Goal: Ask a question: Seek information or help from site administrators or community

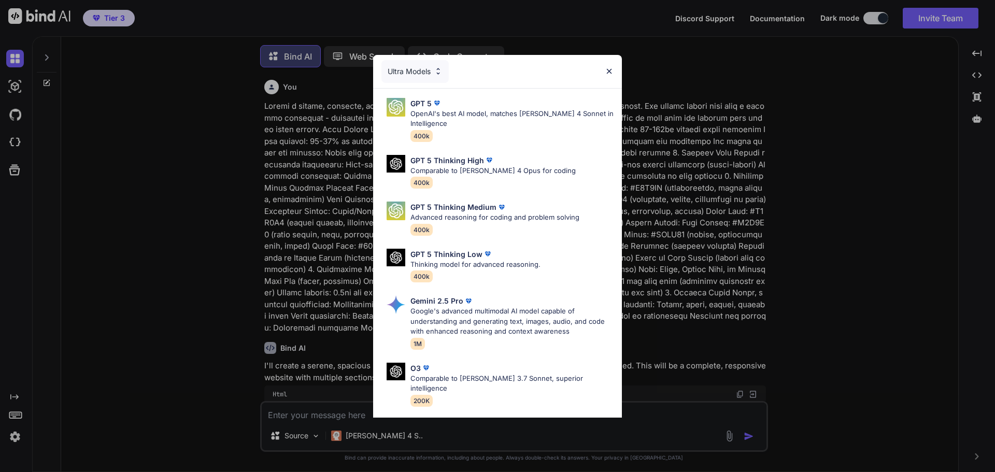
scroll to position [5, 0]
click at [611, 71] on img at bounding box center [608, 71] width 9 height 9
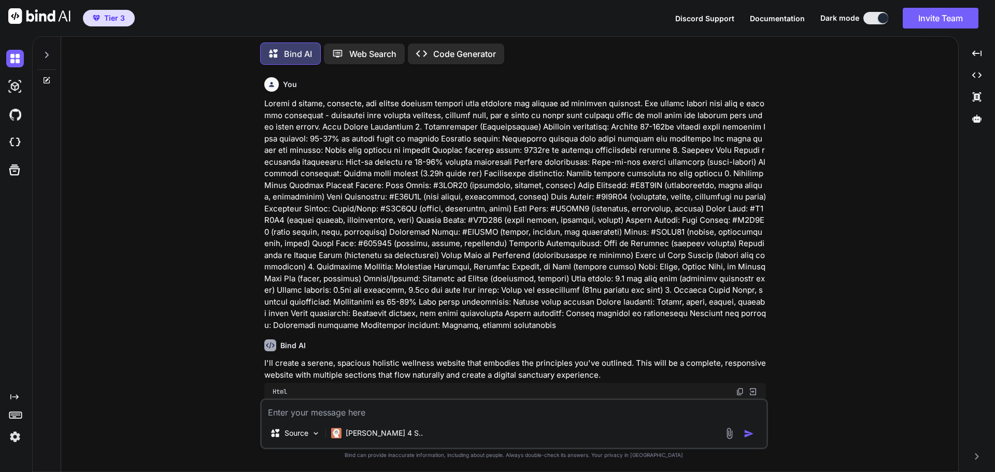
click at [43, 52] on icon at bounding box center [46, 55] width 8 height 8
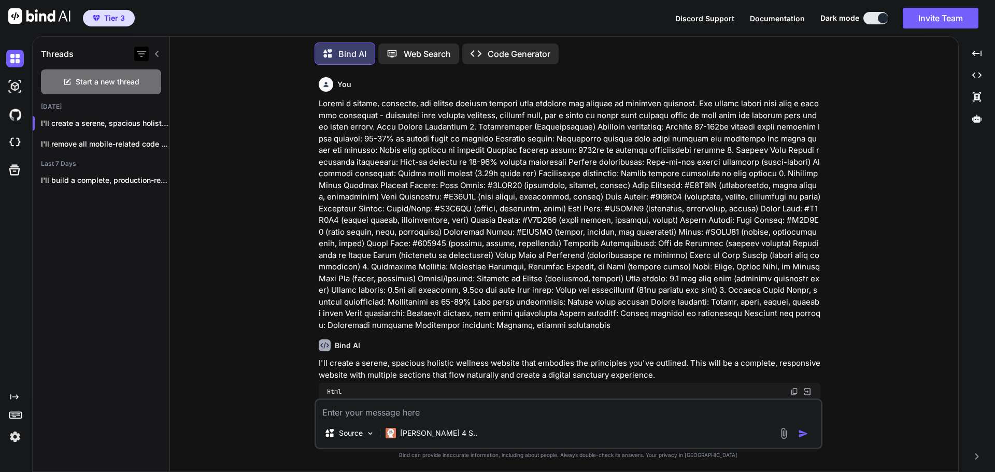
click at [137, 51] on icon "button" at bounding box center [141, 54] width 9 height 6
click at [155, 123] on icon "button" at bounding box center [157, 123] width 5 height 1
click at [182, 160] on span "Delete" at bounding box center [181, 162] width 22 height 10
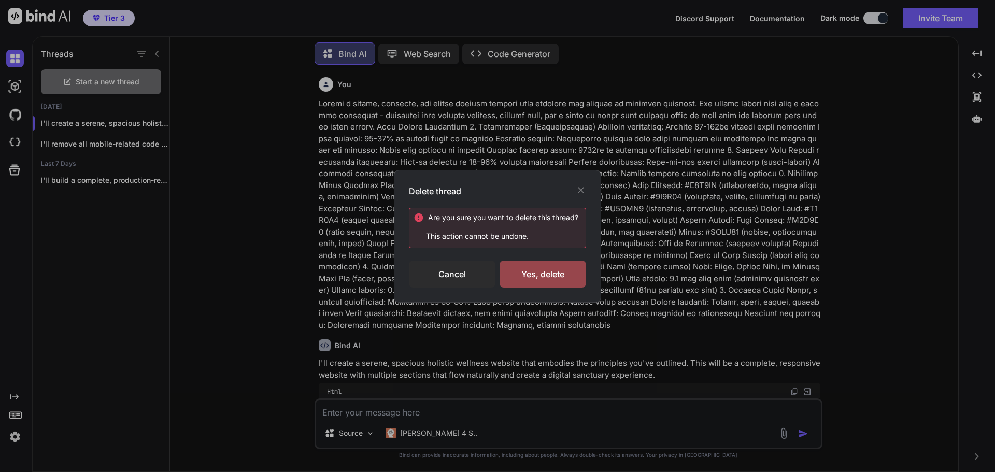
drag, startPoint x: 538, startPoint y: 272, endPoint x: 420, endPoint y: 229, distance: 126.3
click at [537, 272] on div "Yes, delete" at bounding box center [542, 274] width 87 height 27
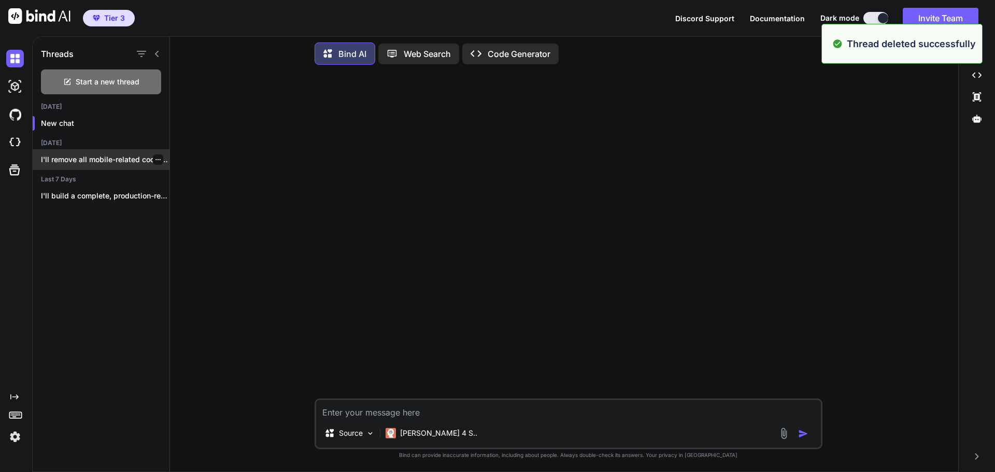
click at [158, 158] on div at bounding box center [158, 159] width 10 height 10
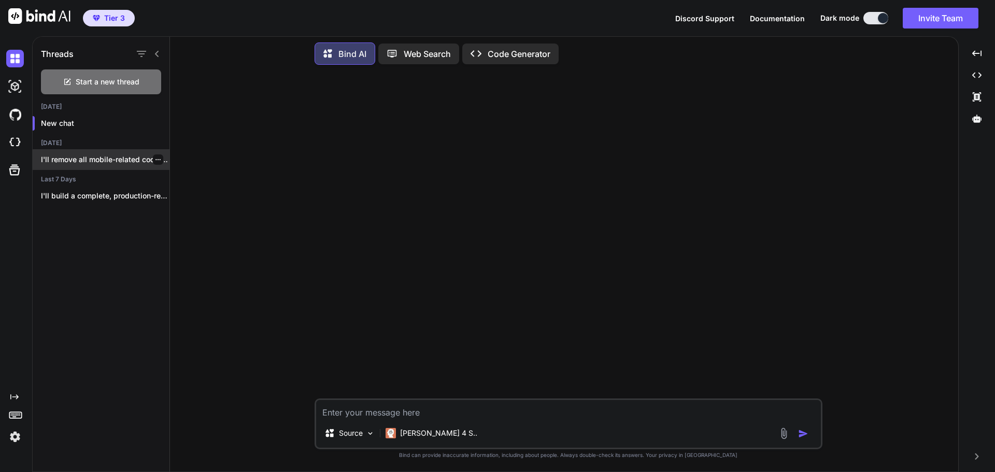
click at [155, 156] on icon "button" at bounding box center [158, 159] width 6 height 6
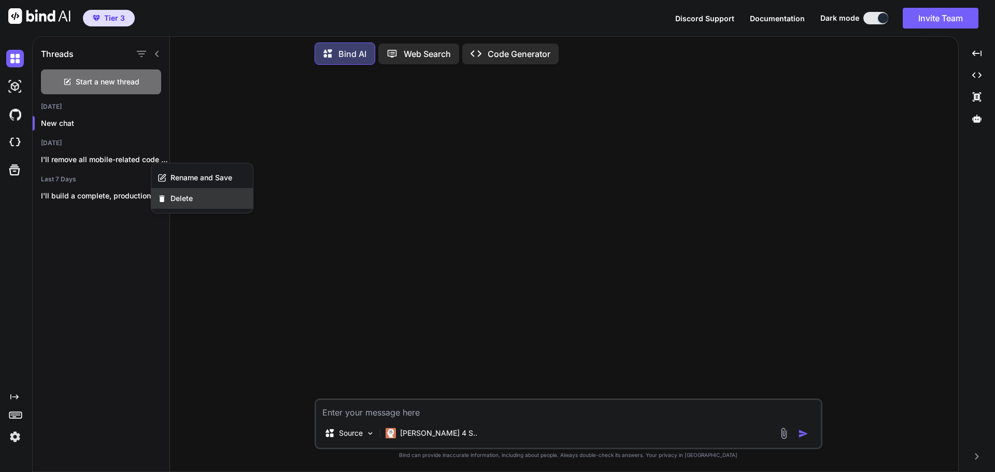
click at [183, 192] on div "Delete" at bounding box center [202, 198] width 102 height 21
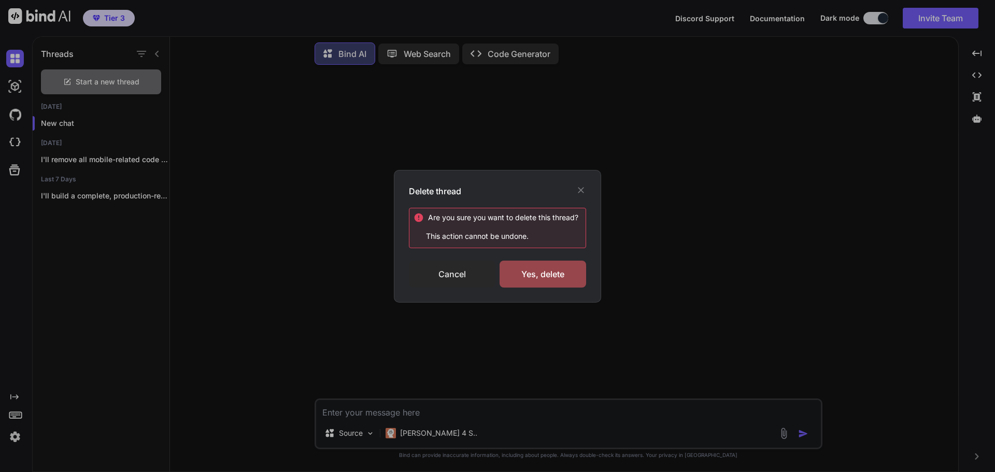
drag, startPoint x: 530, startPoint y: 281, endPoint x: 467, endPoint y: 273, distance: 63.7
click at [528, 281] on div "Yes, delete" at bounding box center [542, 274] width 87 height 27
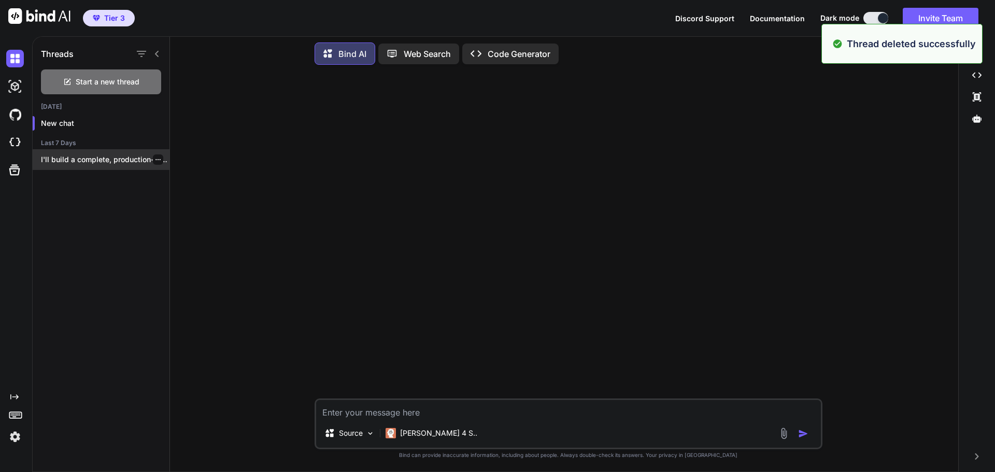
click at [153, 157] on div at bounding box center [158, 159] width 10 height 10
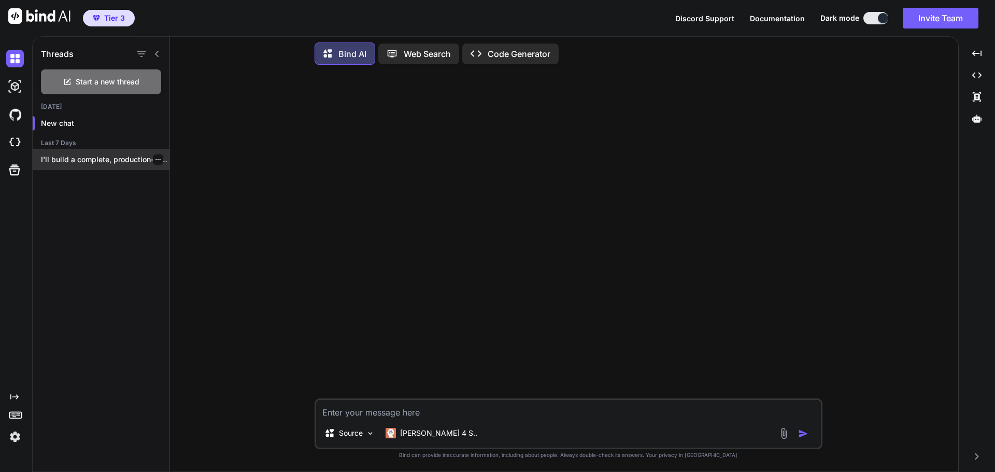
click at [155, 156] on icon "button" at bounding box center [158, 159] width 6 height 6
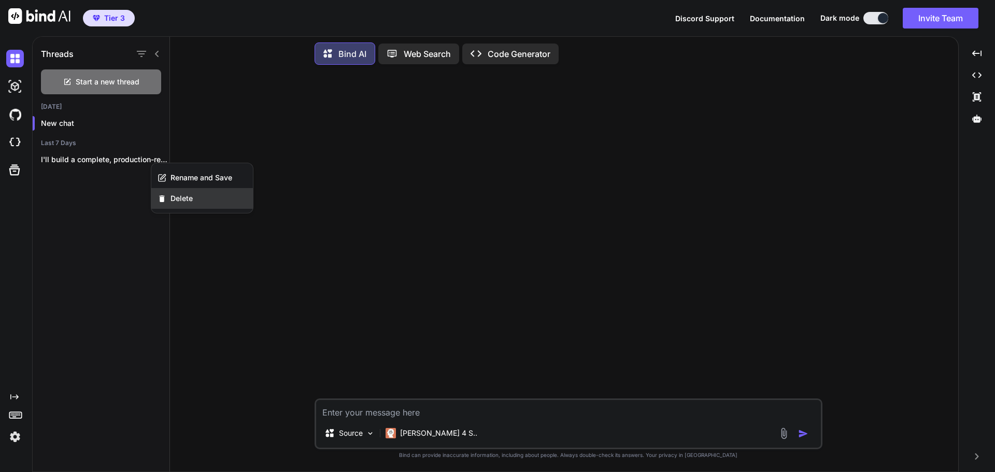
click at [187, 199] on span "Delete" at bounding box center [181, 198] width 22 height 10
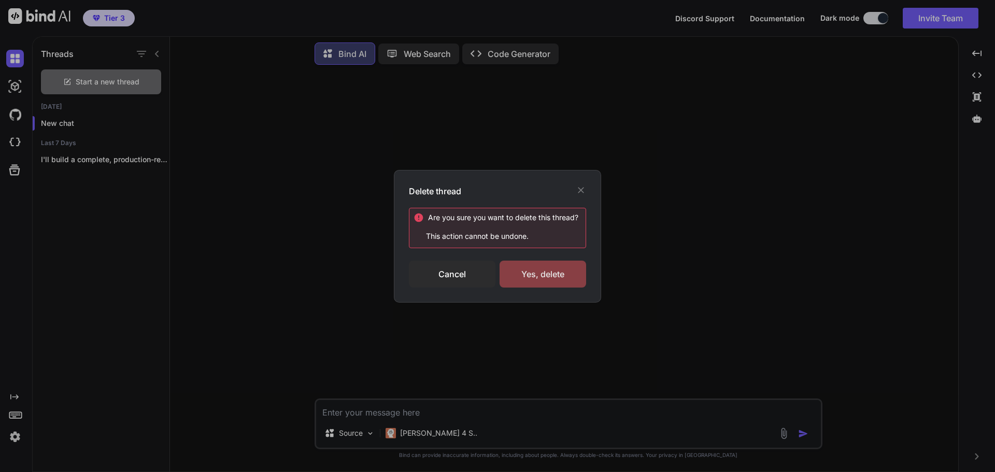
click at [548, 278] on div "Yes, delete" at bounding box center [542, 274] width 87 height 27
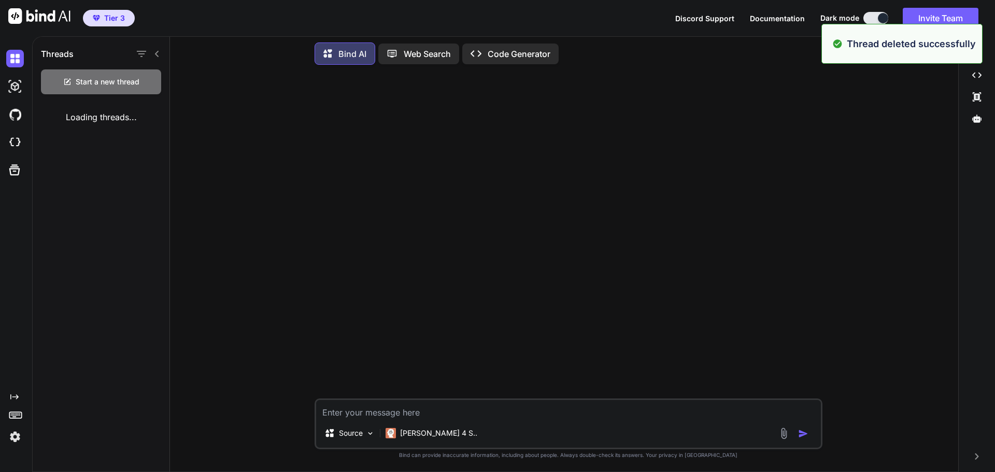
type textarea "x"
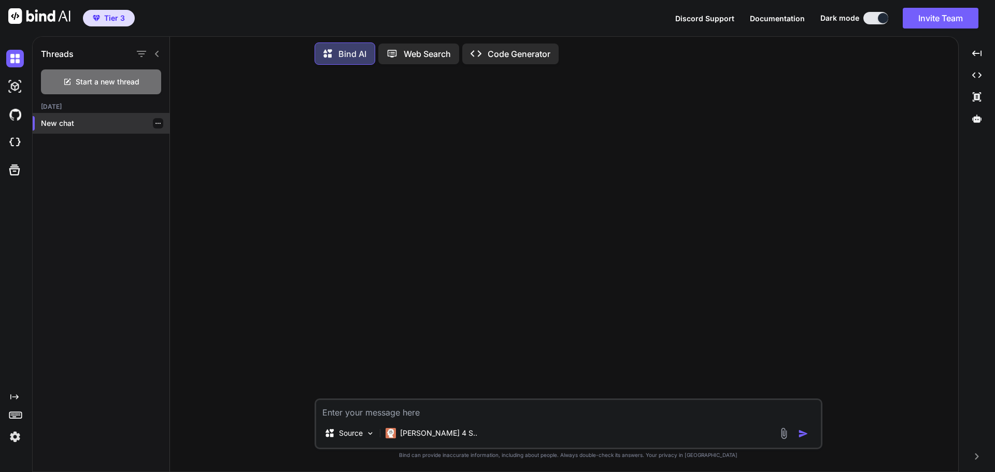
click at [71, 126] on div "New chat" at bounding box center [101, 123] width 137 height 21
click at [408, 414] on textarea at bounding box center [568, 409] width 505 height 19
paste textarea "Comprehensive Bind AI Prompt for Sanghaa - Holistic Wellness Community Platform…"
type textarea "Comprehensive Bind AI Prompt for Sanghaa - Holistic Wellness Community Platform…"
type textarea "x"
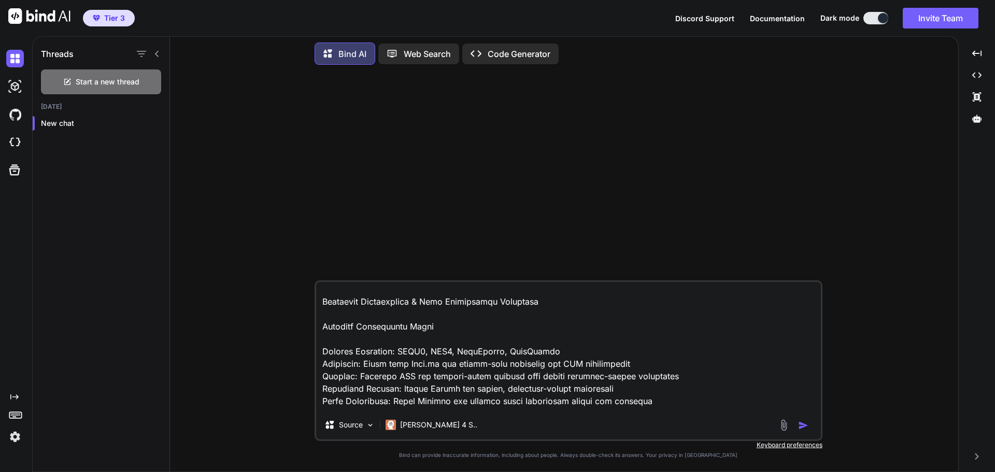
scroll to position [155, 0]
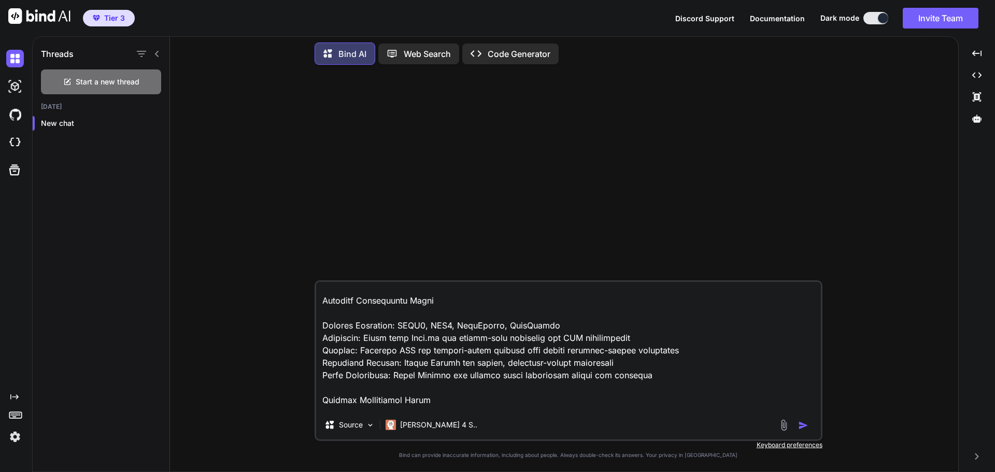
type textarea "Comprehensive Bind AI Prompt for Sanghaa - Holistic Wellness Community Platform…"
click at [806, 428] on img "button" at bounding box center [803, 425] width 10 height 10
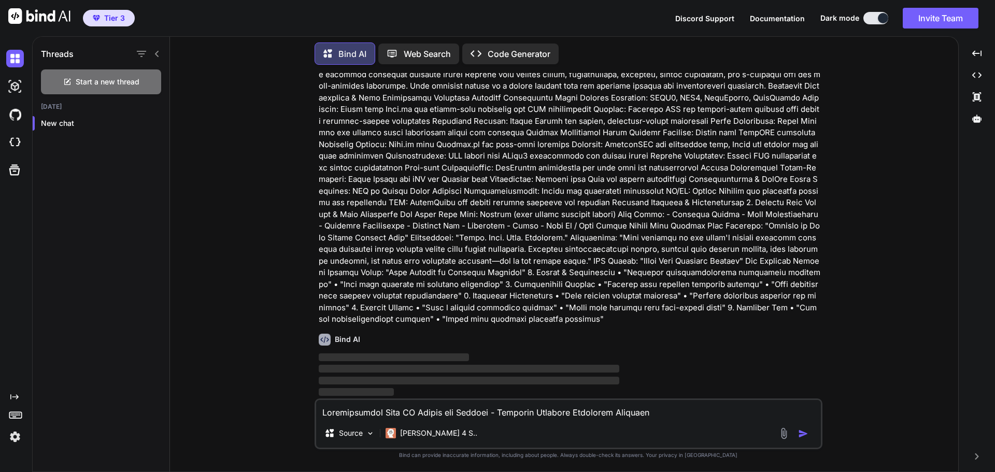
scroll to position [41, 0]
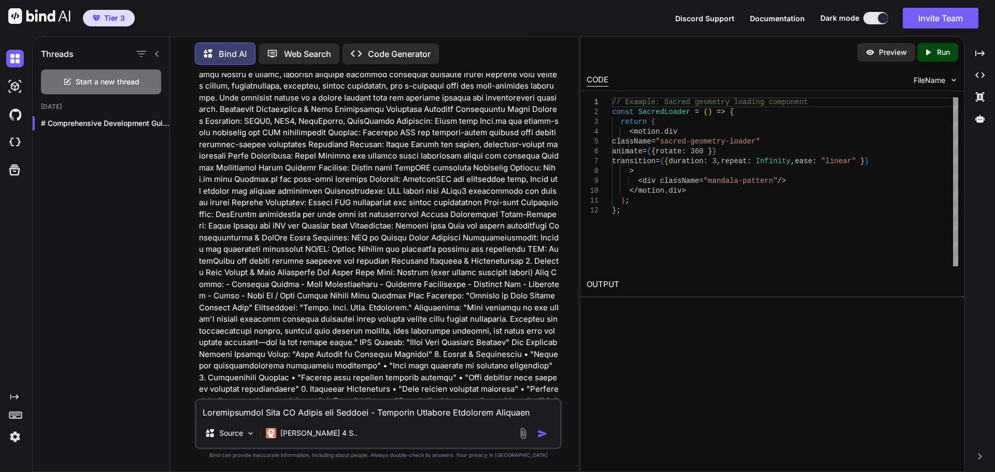
type textarea "x"
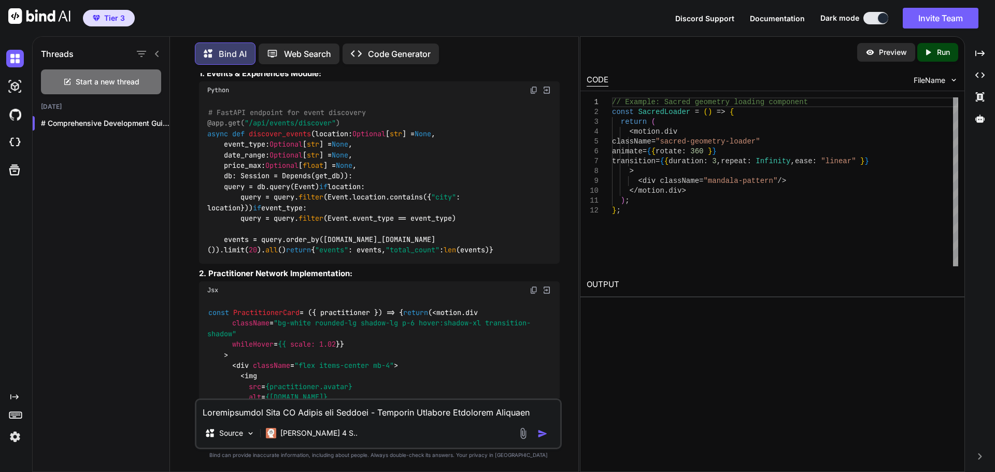
scroll to position [1750, 0]
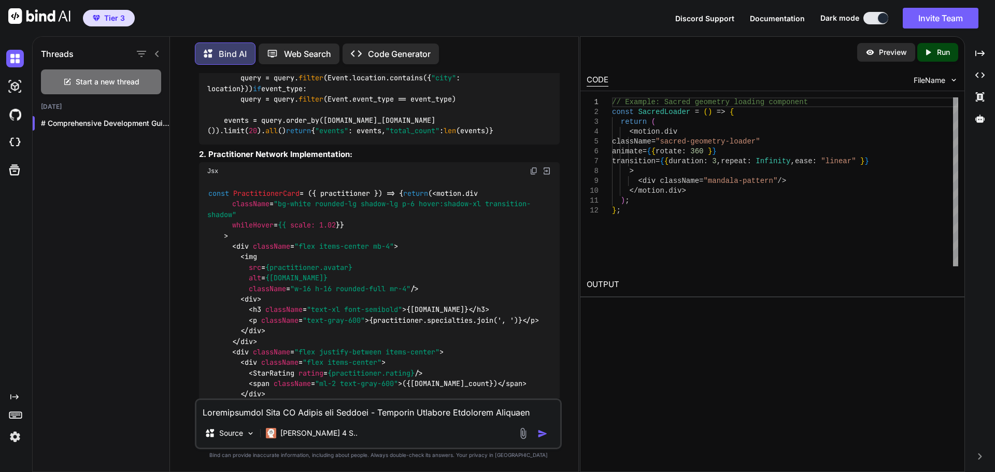
click at [947, 48] on p "Run" at bounding box center [943, 52] width 13 height 10
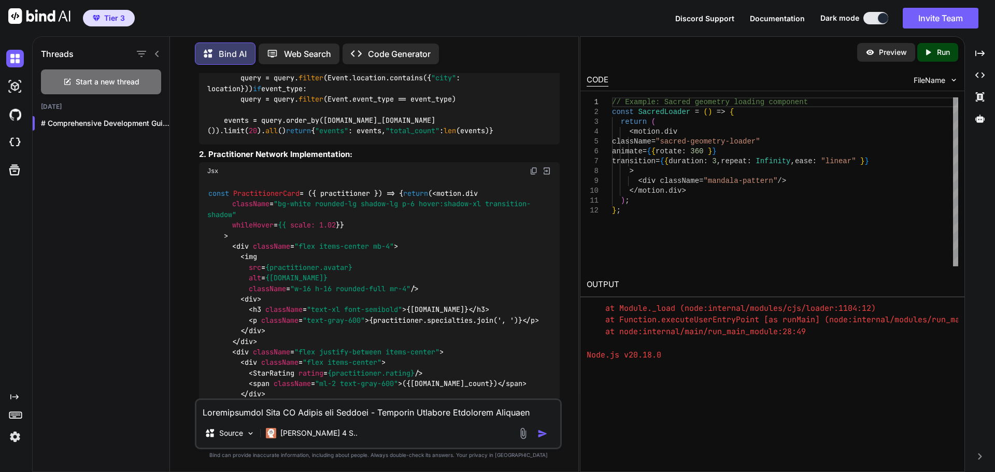
scroll to position [0, 0]
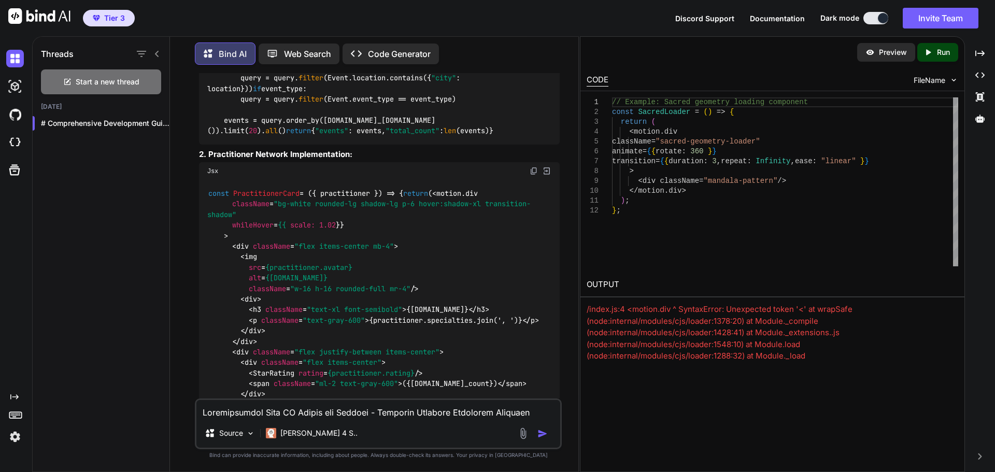
click at [872, 55] on img at bounding box center [869, 52] width 9 height 9
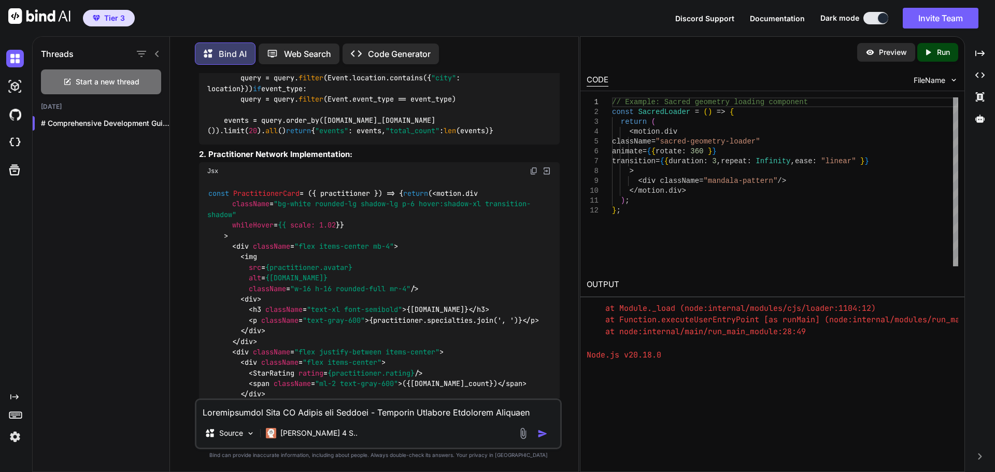
scroll to position [231, 0]
click at [303, 411] on textarea at bounding box center [378, 409] width 364 height 19
type textarea "p"
type textarea "x"
type textarea "pl"
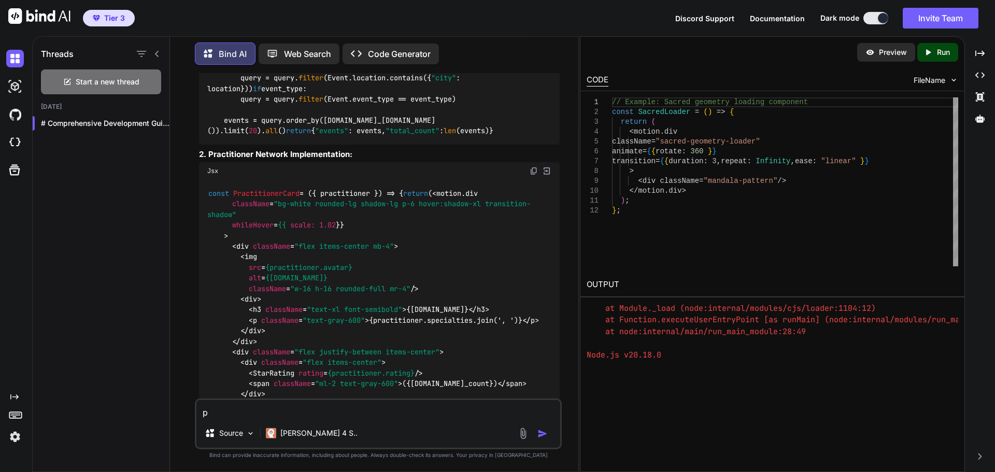
type textarea "x"
type textarea "ple"
type textarea "x"
type textarea "plea"
type textarea "x"
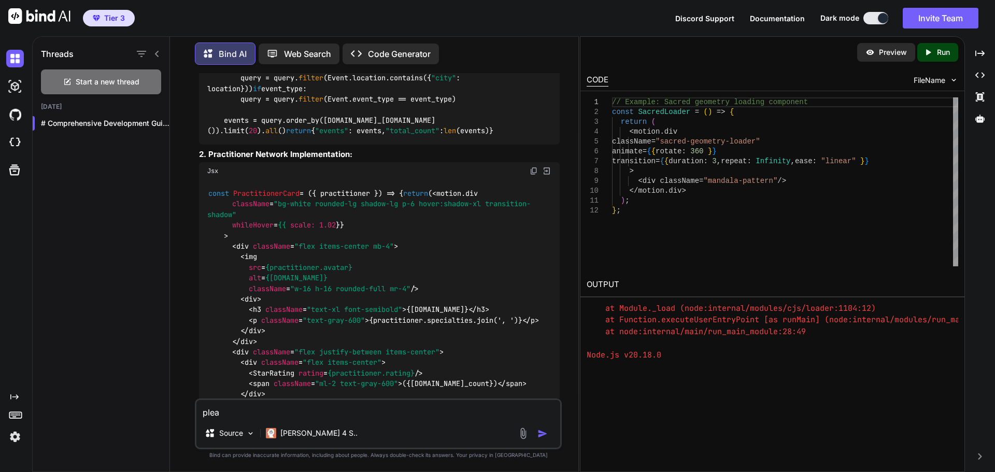
type textarea "pleas"
type textarea "x"
type textarea "please"
type textarea "x"
type textarea "please"
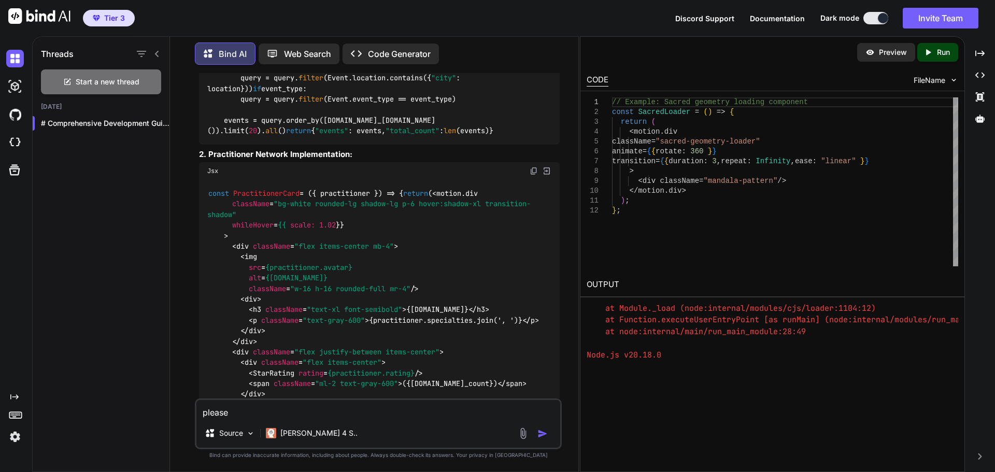
type textarea "x"
type textarea "please f"
type textarea "x"
type textarea "please fi"
type textarea "x"
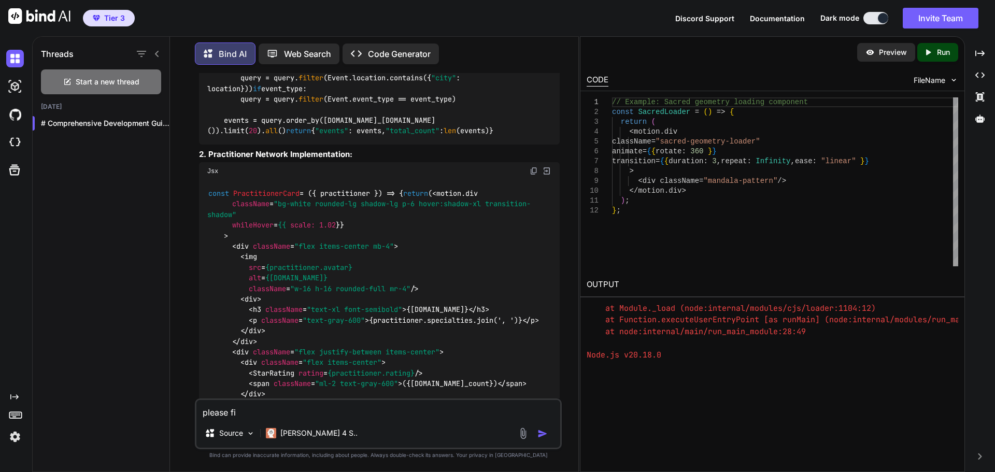
type textarea "please fix"
type textarea "x"
type textarea "please fix"
type textarea "x"
type textarea "please fix e"
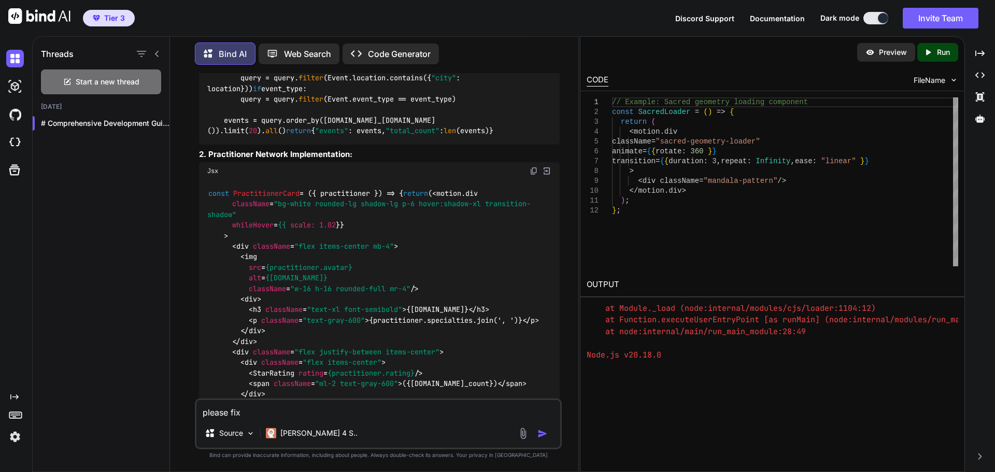
type textarea "x"
type textarea "please fix er"
type textarea "x"
type textarea "please fix [PERSON_NAME]"
type textarea "x"
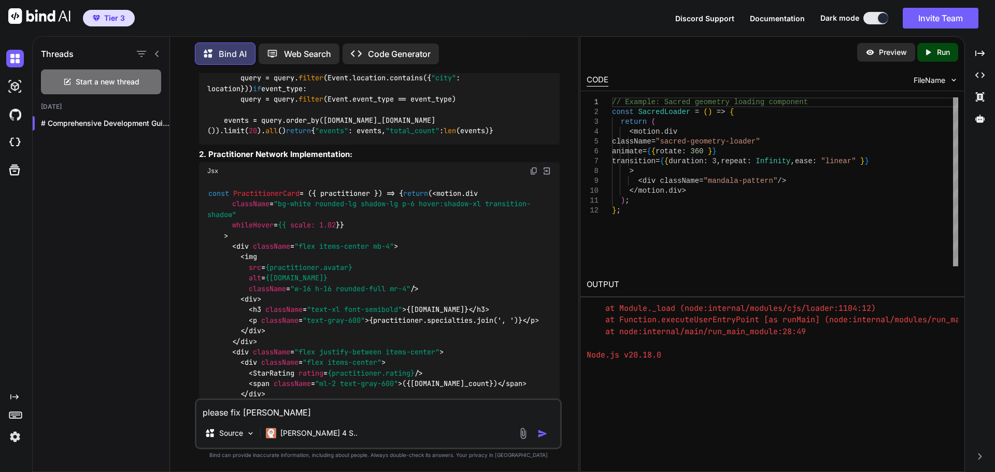
type textarea "please fix [PERSON_NAME]"
type textarea "x"
type textarea "please fix error"
type textarea "x"
type textarea "please fix errors"
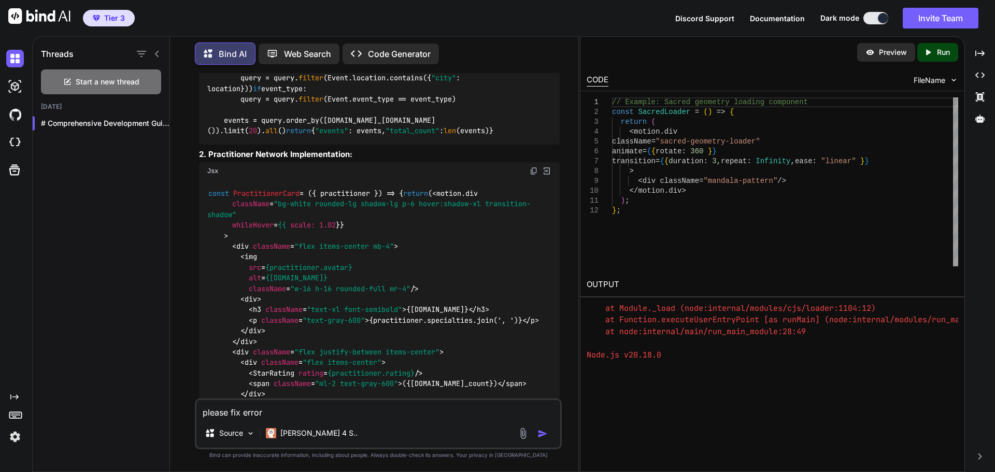
type textarea "x"
type textarea "please fix errors"
type textarea "x"
type textarea "please fix errors i"
type textarea "x"
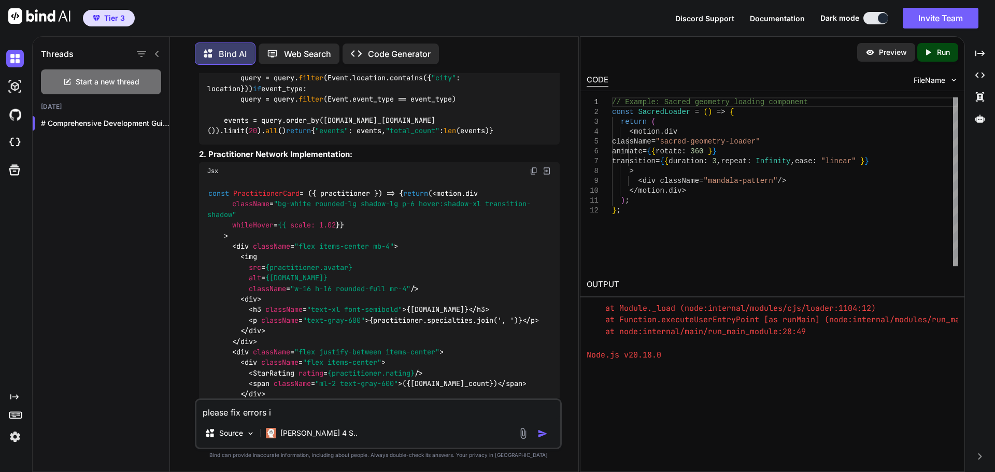
type textarea "please fix errors in"
type textarea "x"
type textarea "please fix errors in"
type textarea "x"
type textarea "please fix errors in c"
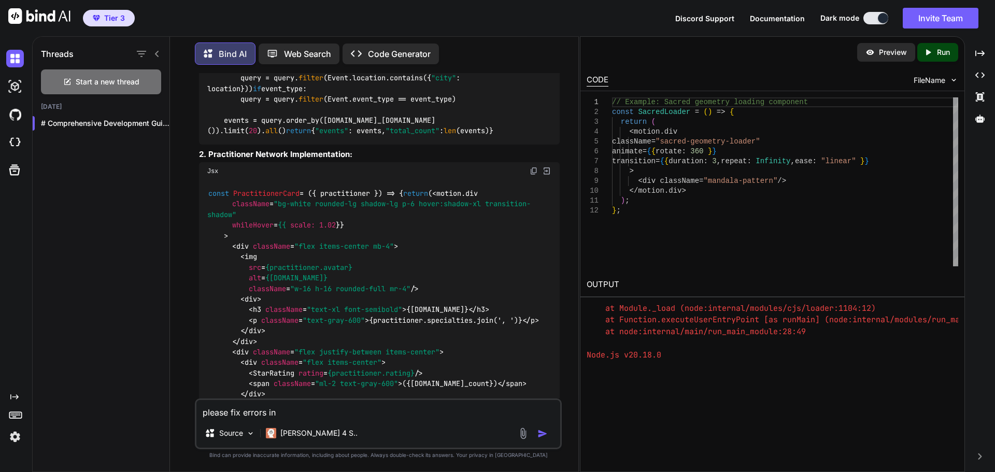
type textarea "x"
type textarea "please fix errors in co"
type textarea "x"
type textarea "please fix errors in cod"
type textarea "x"
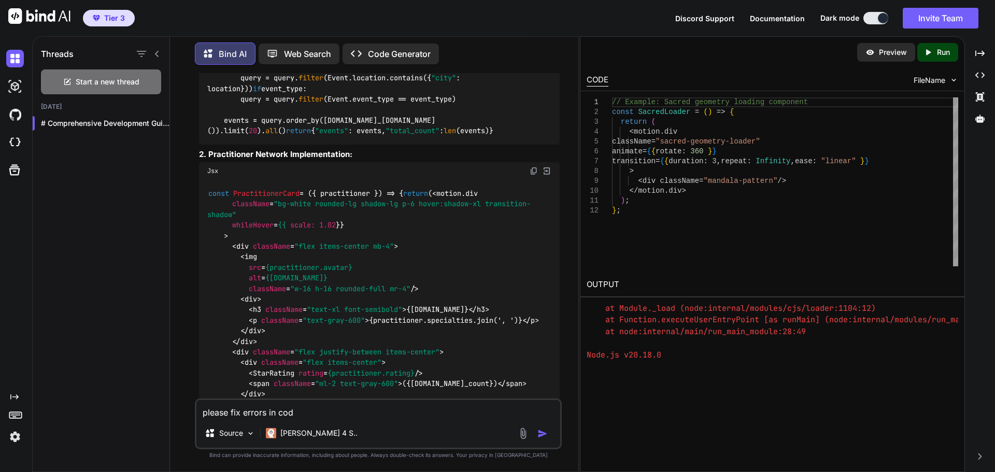
type textarea "please fix errors in code"
type textarea "x"
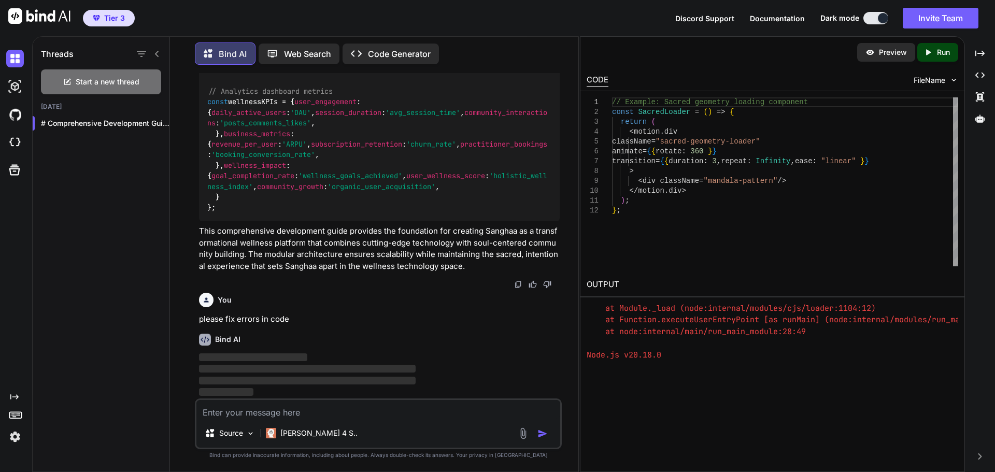
scroll to position [5547, 0]
type textarea "x"
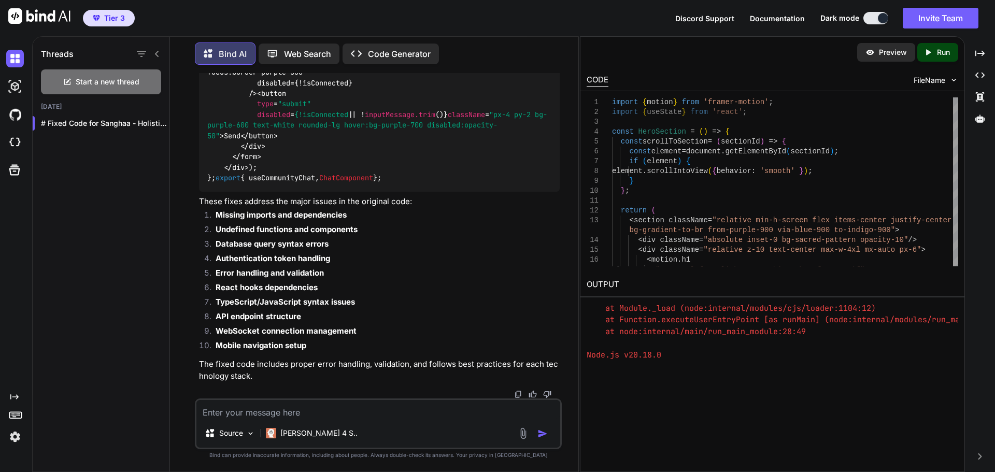
scroll to position [15372, 0]
click at [941, 47] on div "Created with Pixso. Run" at bounding box center [937, 52] width 41 height 19
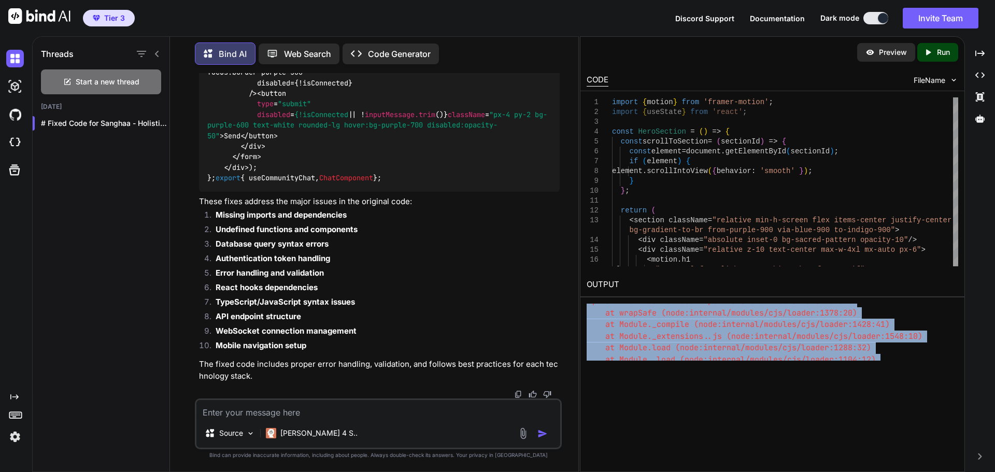
scroll to position [277, 0]
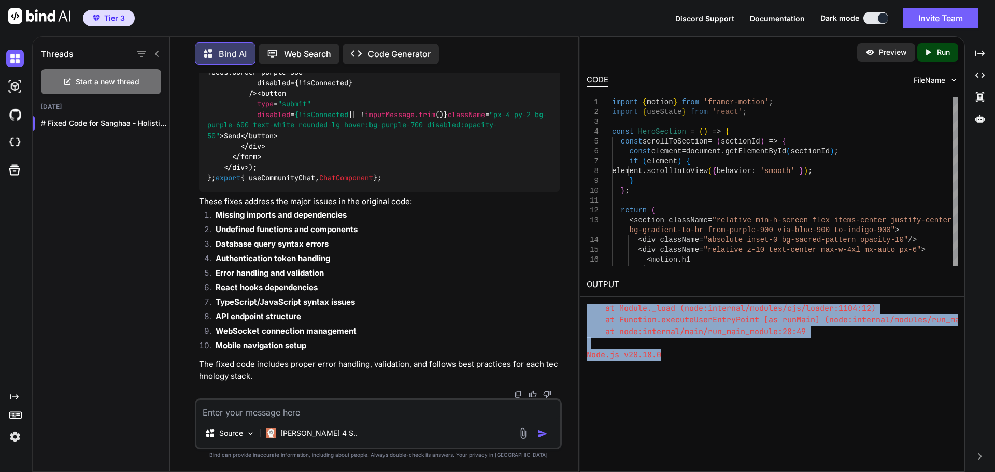
drag, startPoint x: 586, startPoint y: 307, endPoint x: 839, endPoint y: 355, distance: 257.3
click at [839, 355] on div "(node:11291) Warning: To load an ES module, set "type": "module" in the package…" at bounding box center [771, 332] width 371 height 57
copy div "(node:11291) Warning: To load an ES module, set "type": "module" in the package…"
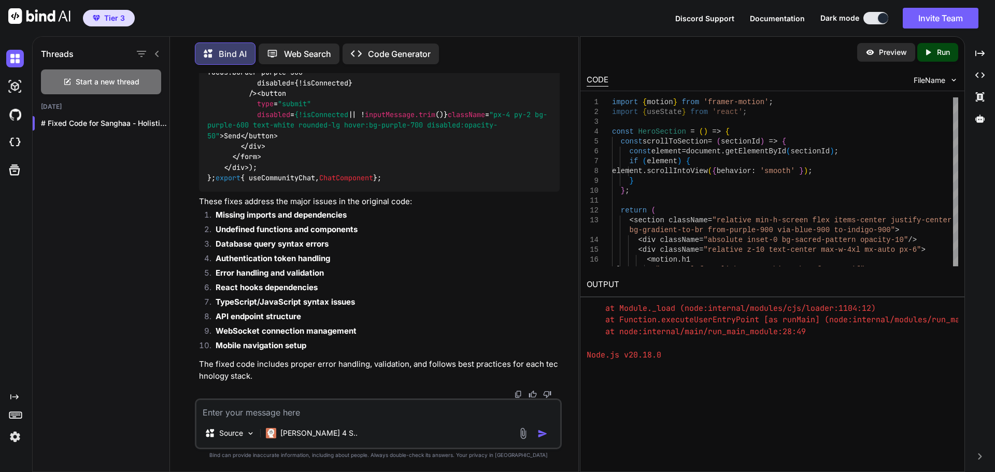
click at [296, 412] on textarea at bounding box center [378, 409] width 364 height 19
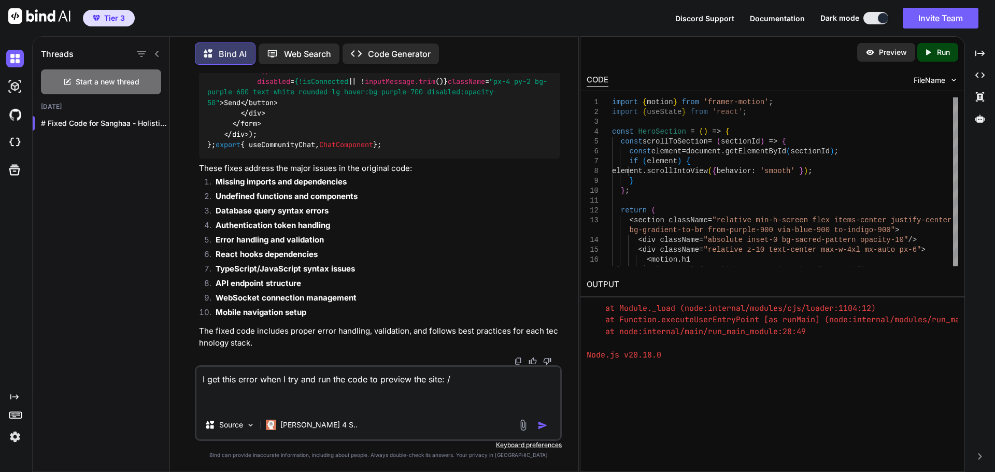
paste textarea "(node:11291) Warning: To load an ES module, set "type": "module" in the package…"
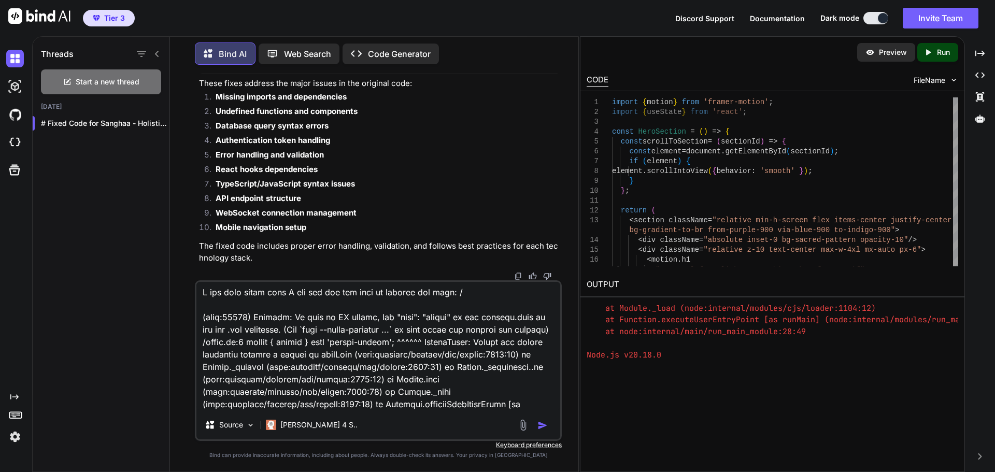
scroll to position [0, 0]
click at [444, 296] on textarea at bounding box center [378, 346] width 364 height 128
type textarea "I get this error when I try and run the code to preview the site, Please Fix: /…"
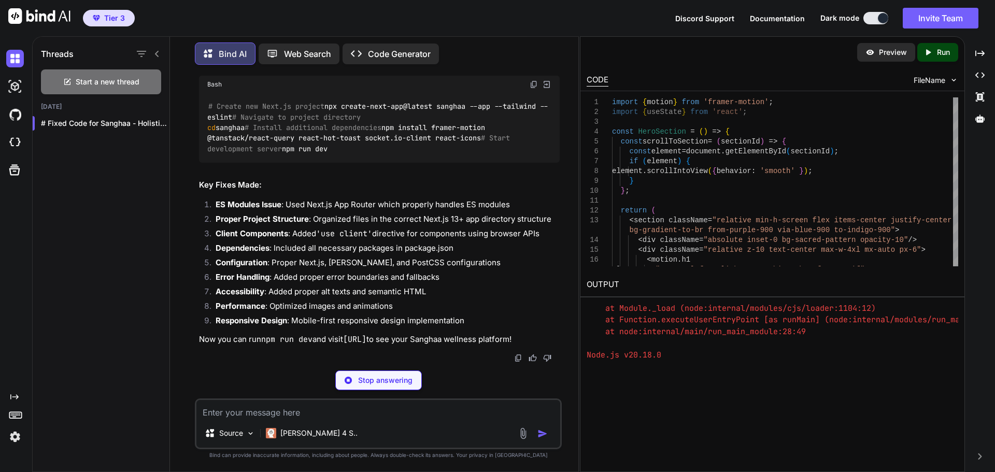
scroll to position [23486, 0]
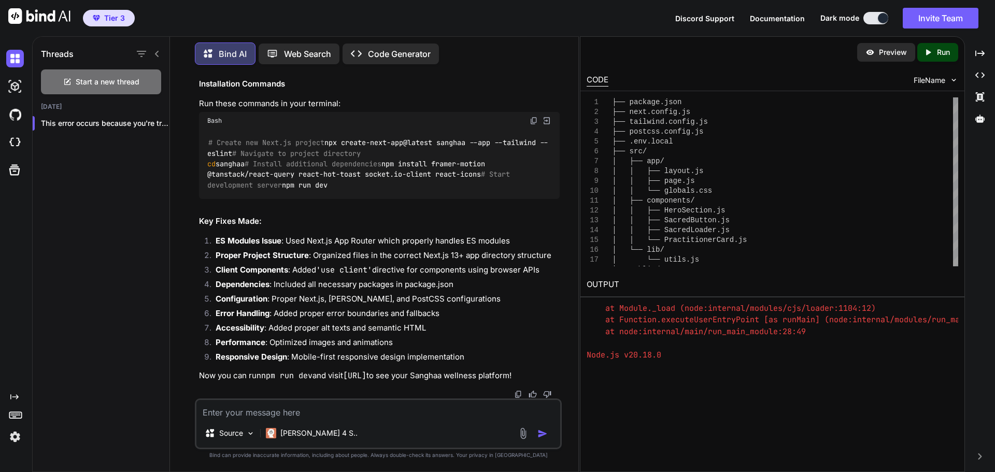
click at [930, 57] on div "Created with Pixso. Run" at bounding box center [937, 52] width 41 height 19
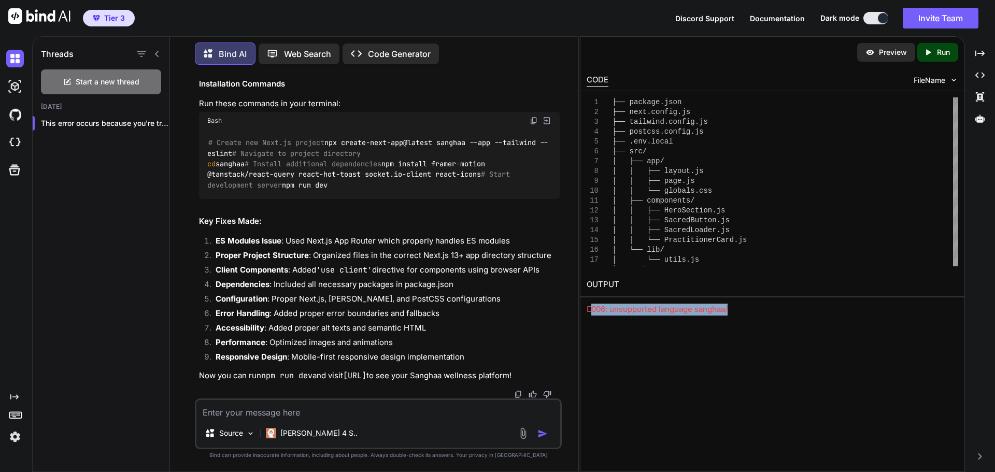
drag, startPoint x: 589, startPoint y: 312, endPoint x: 752, endPoint y: 325, distance: 162.6
click at [752, 325] on div "Preview Created with Pixso. Run CODE FileName 1 2 3 4 5 6 7 8 9 10 11 12 13 14 …" at bounding box center [772, 254] width 385 height 436
click at [747, 317] on div "Preview Created with Pixso. Run CODE FileName 1 2 3 4 5 6 7 8 9 10 11 12 13 14 …" at bounding box center [772, 254] width 385 height 436
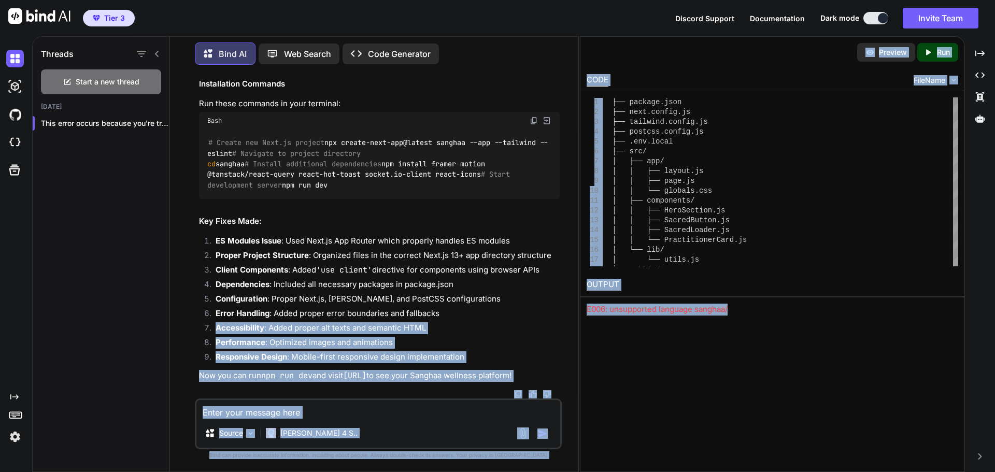
drag, startPoint x: 747, startPoint y: 316, endPoint x: 578, endPoint y: 305, distance: 169.2
click at [578, 305] on div "Threads Start a new thread [DATE] This error occurs because you're trying ... B…" at bounding box center [513, 254] width 962 height 436
click at [607, 308] on div "E006: unsupported language sanghaa/" at bounding box center [771, 310] width 371 height 12
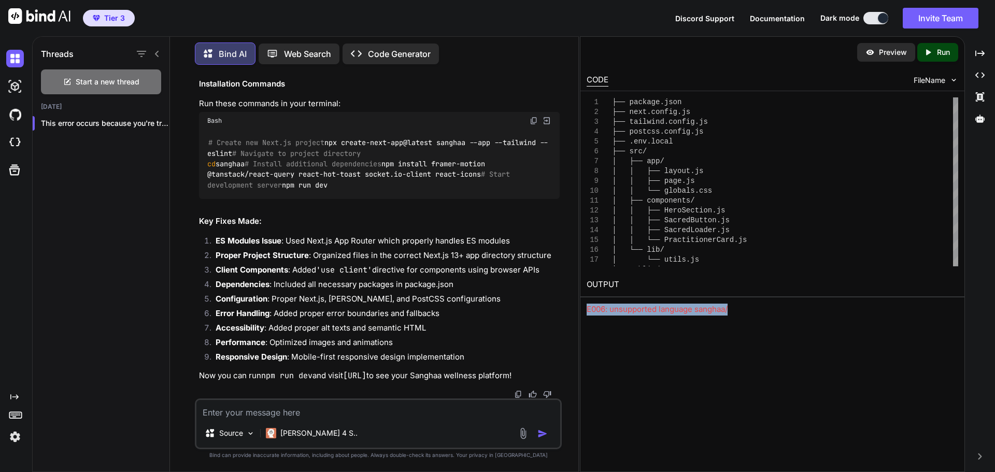
drag, startPoint x: 739, startPoint y: 310, endPoint x: 583, endPoint y: 301, distance: 155.6
click at [583, 301] on div "OUTPUT E006: unsupported language sanghaa/" at bounding box center [772, 293] width 384 height 43
copy div "E006: unsupported language sanghaa/"
click at [348, 408] on textarea at bounding box center [378, 409] width 364 height 19
type textarea "Now i see this error please fix:"
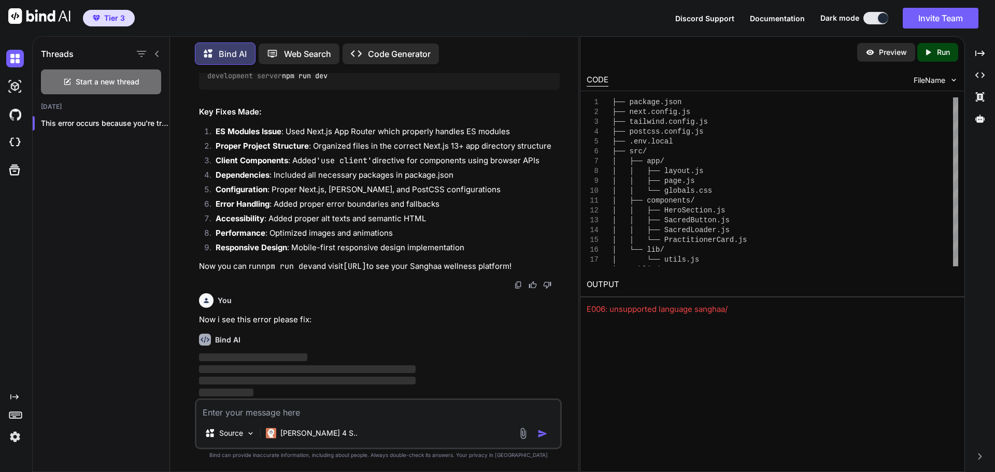
scroll to position [23595, 0]
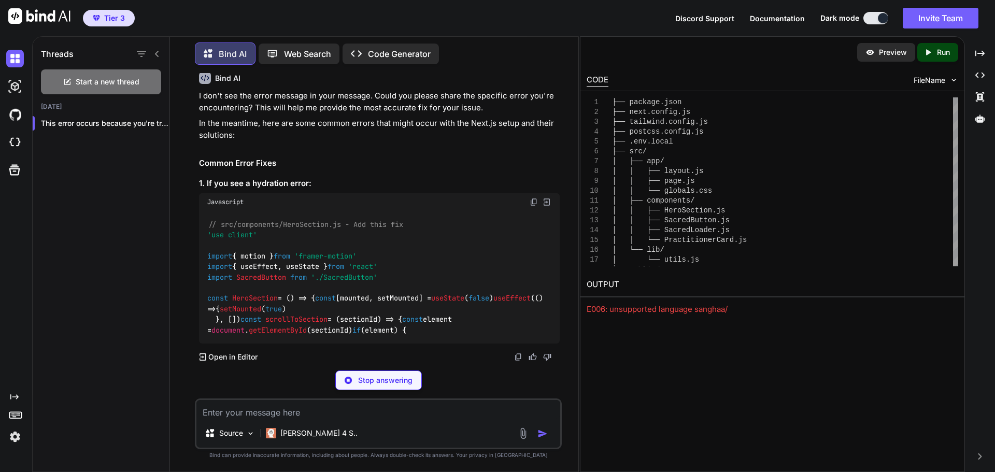
click at [284, 417] on textarea at bounding box center [378, 409] width 364 height 19
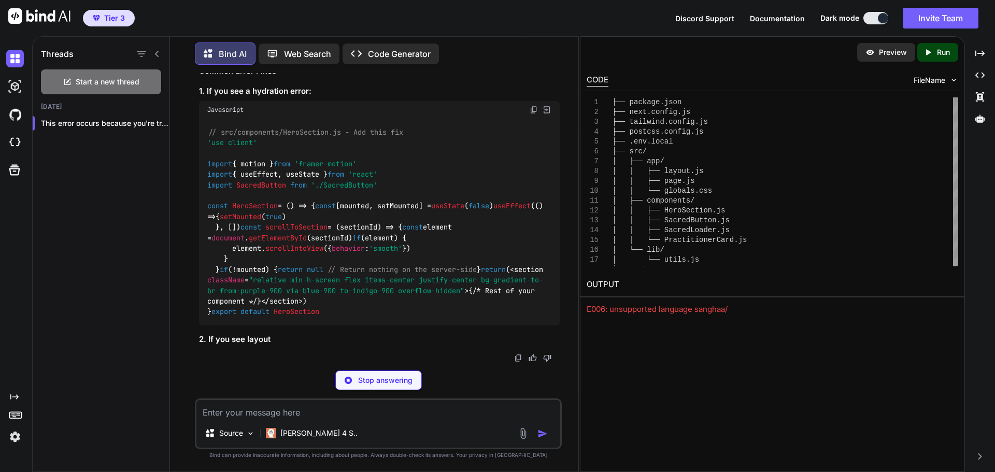
paste textarea "E006: unsupported language sanghaa/"
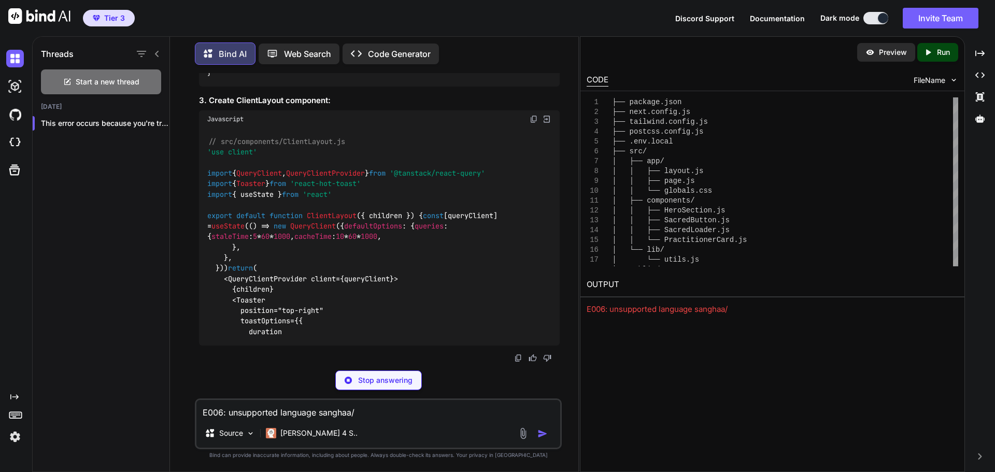
click at [536, 436] on div at bounding box center [534, 433] width 35 height 12
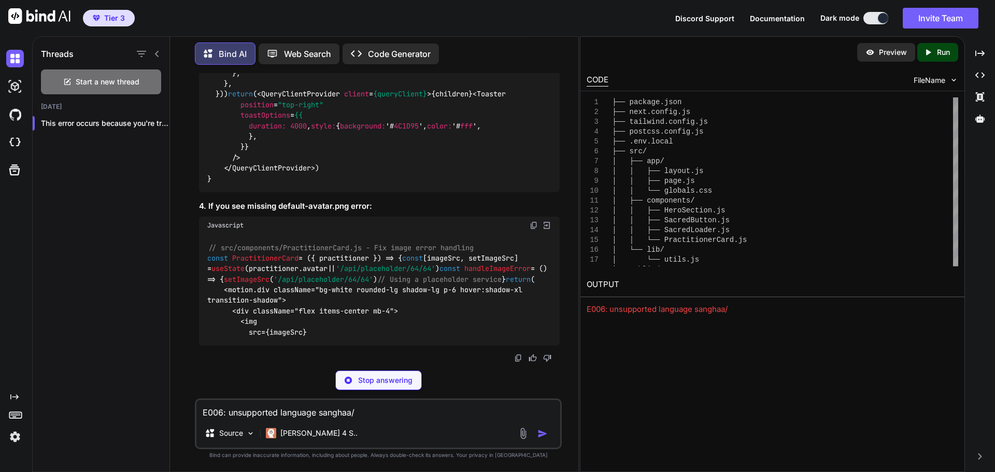
click at [369, 410] on textarea "E006: unsupported language sanghaa/" at bounding box center [378, 409] width 364 height 19
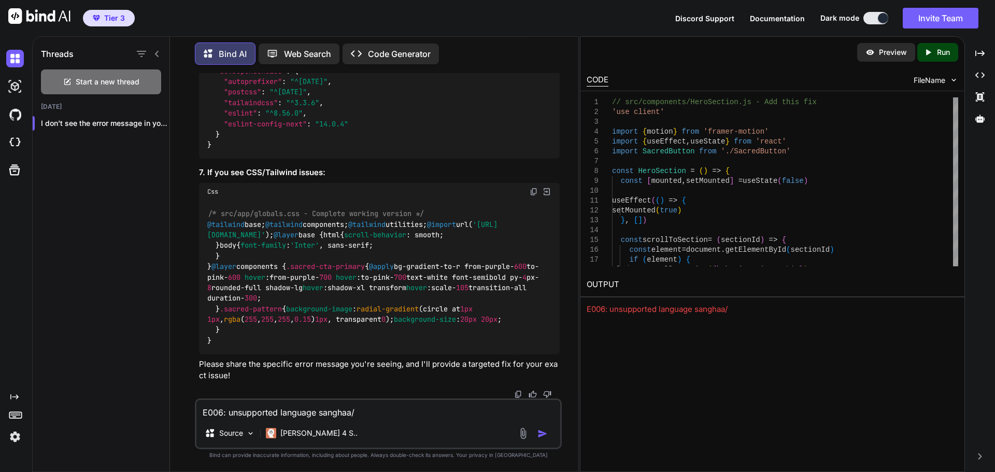
scroll to position [25917, 0]
click at [939, 53] on p "Run" at bounding box center [943, 52] width 13 height 10
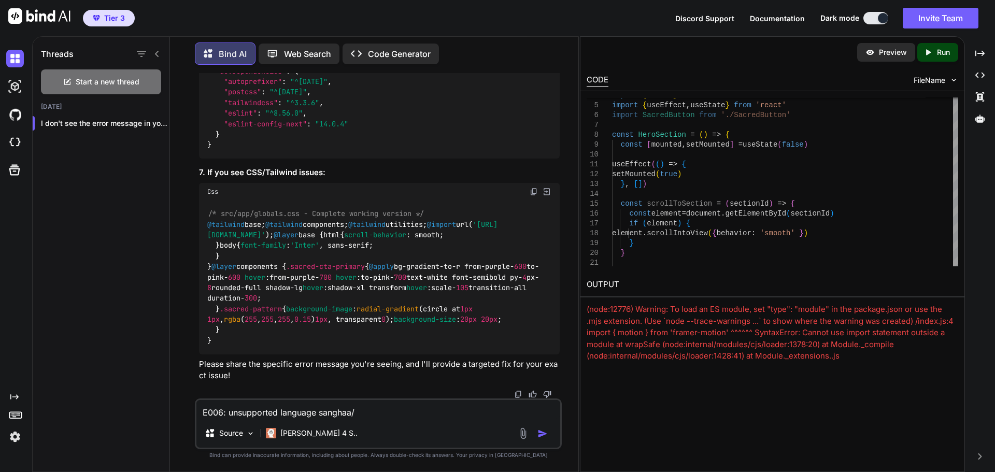
click at [884, 50] on p "Preview" at bounding box center [893, 52] width 28 height 10
click at [932, 49] on icon "Created with Pixso." at bounding box center [929, 52] width 13 height 9
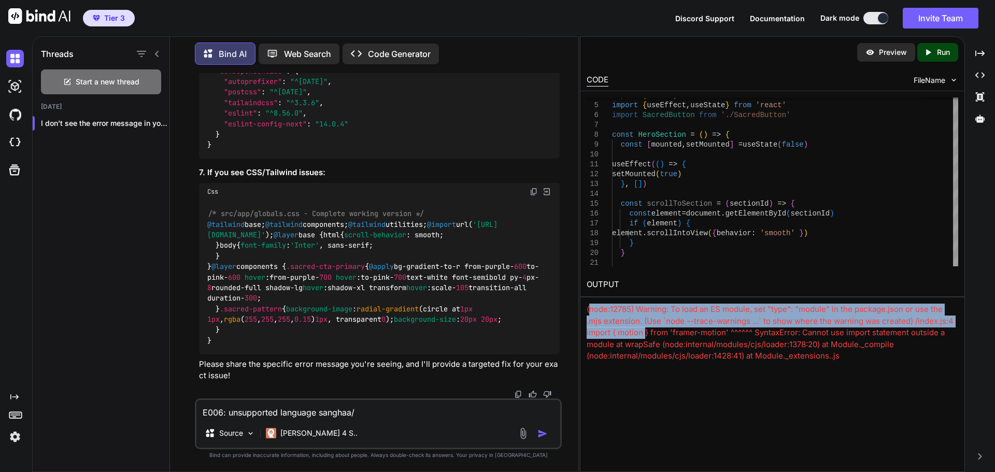
drag, startPoint x: 588, startPoint y: 309, endPoint x: 646, endPoint y: 329, distance: 61.4
click at [646, 329] on div "(node:12785) Warning: To load an ES module, set "type": "module" in the package…" at bounding box center [771, 362] width 371 height 117
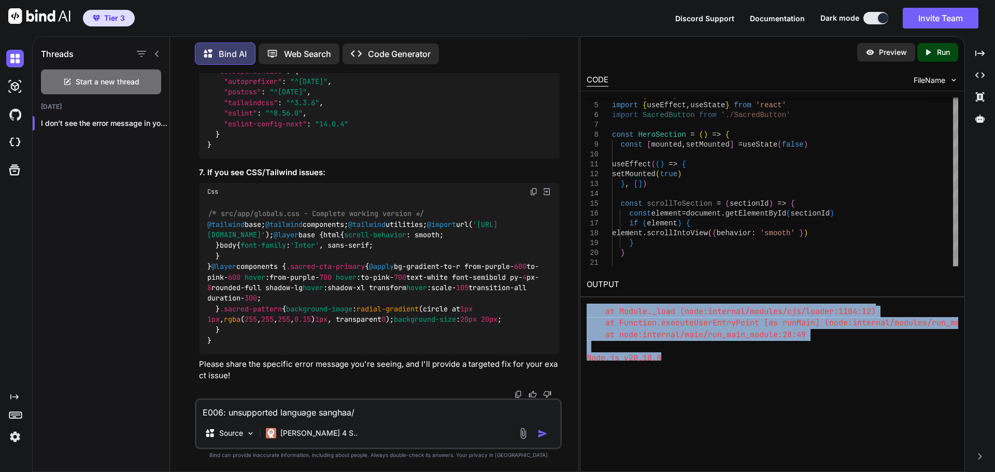
scroll to position [277, 0]
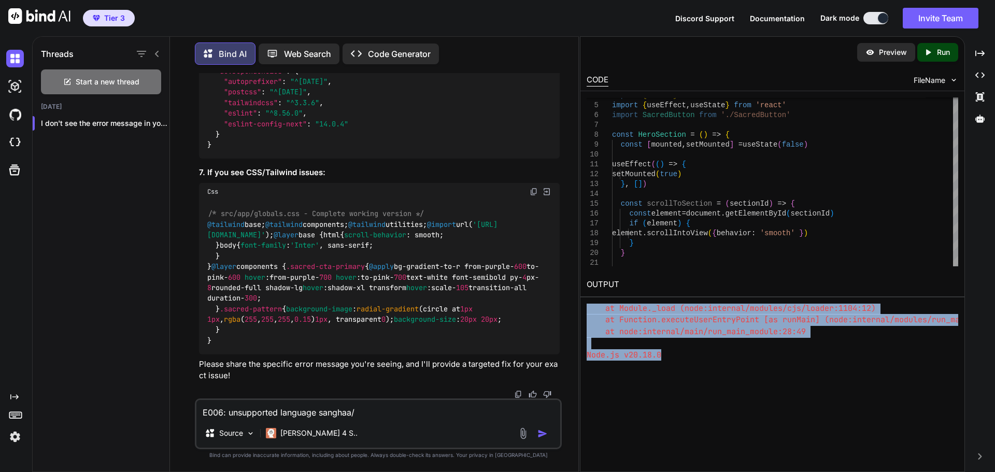
drag, startPoint x: 586, startPoint y: 308, endPoint x: 818, endPoint y: 350, distance: 235.8
click at [829, 357] on div "(node:12785) Warning: To load an ES module, set "type": "module" in the package…" at bounding box center [771, 332] width 371 height 57
copy div "(node:12785) Warning: To load an ES module, set "type": "module" in the package…"
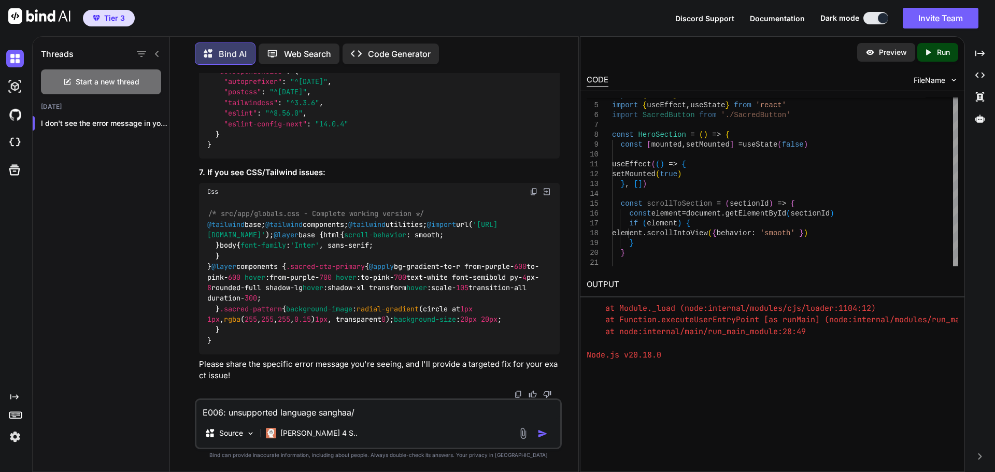
drag, startPoint x: 385, startPoint y: 413, endPoint x: 36, endPoint y: 382, distance: 351.0
click at [21, 382] on div "Created with Pixso. Threads Start a new thread [DATE] I don't see the error mes…" at bounding box center [497, 254] width 995 height 436
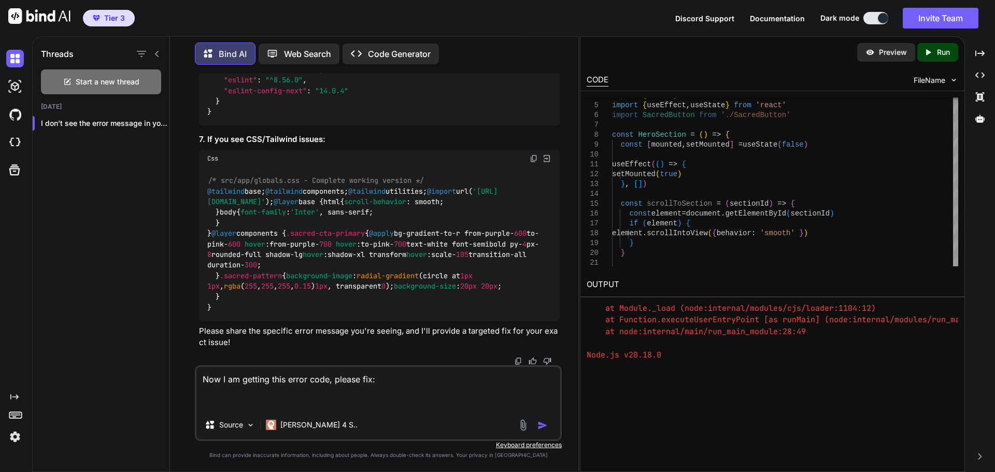
paste textarea "(node:12785) Warning: To load an ES module, set "type": "module" in the package…"
type textarea "Now I am getting this error code, please fix: (node:12785) Warning: To load an …"
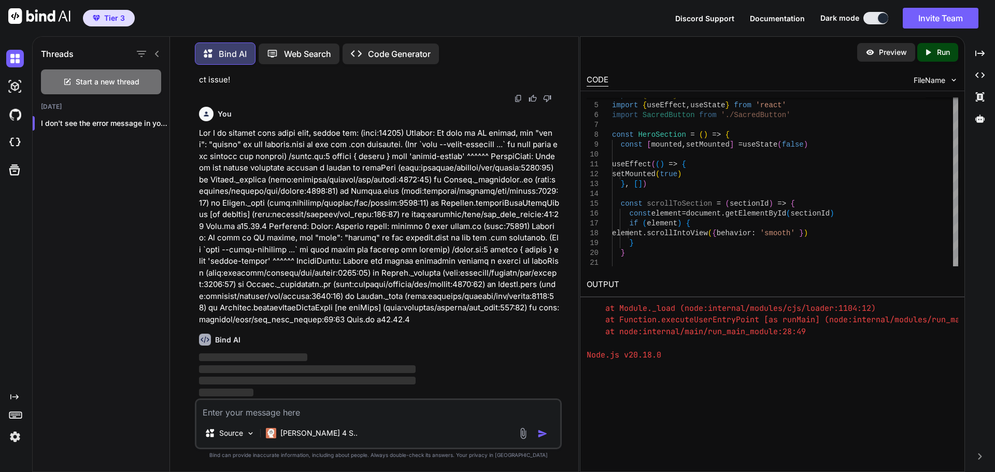
scroll to position [26214, 0]
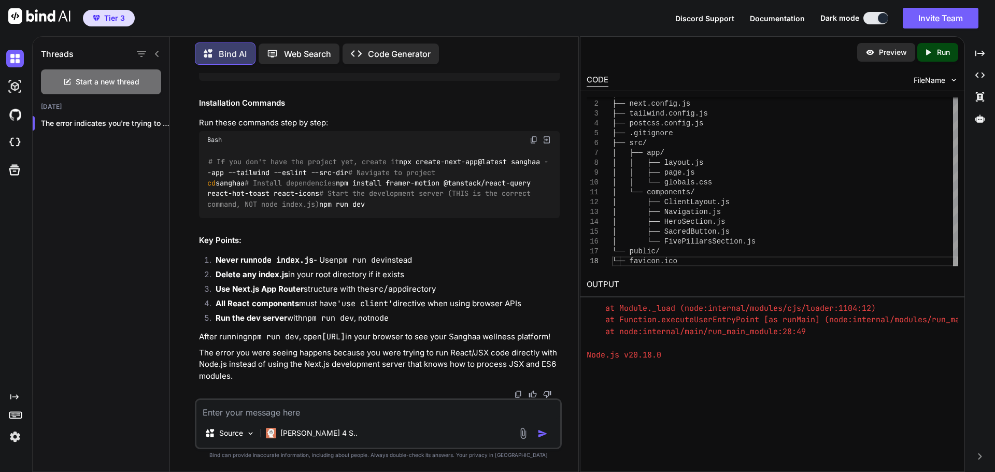
click at [941, 54] on p "Run" at bounding box center [943, 52] width 13 height 10
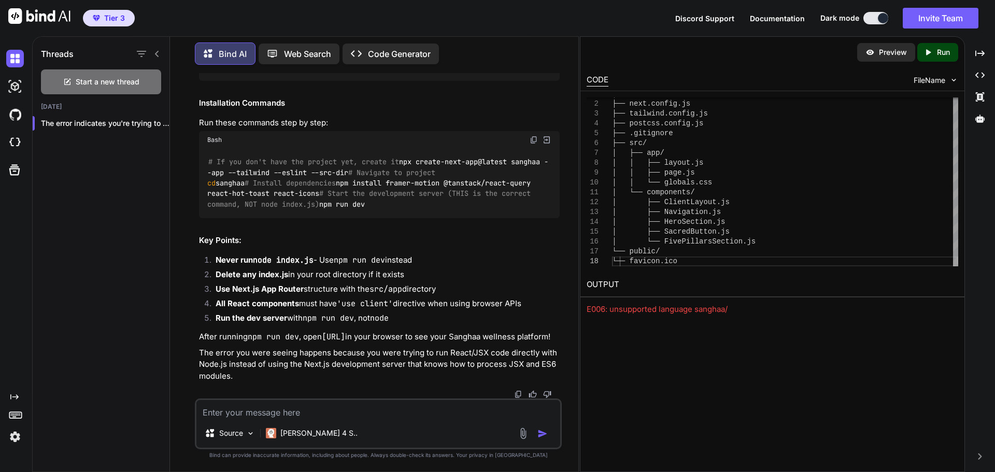
scroll to position [26162, 0]
